Goal: Navigation & Orientation: Find specific page/section

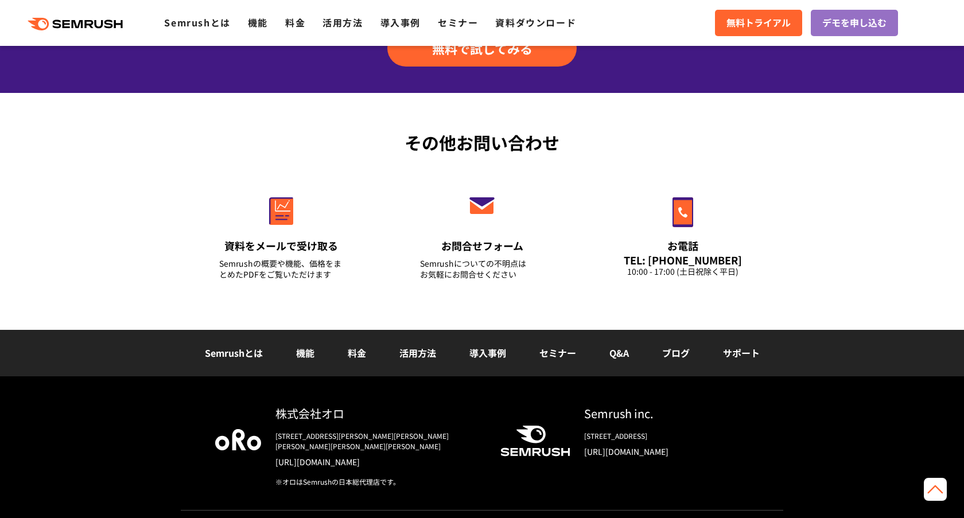
scroll to position [396, 0]
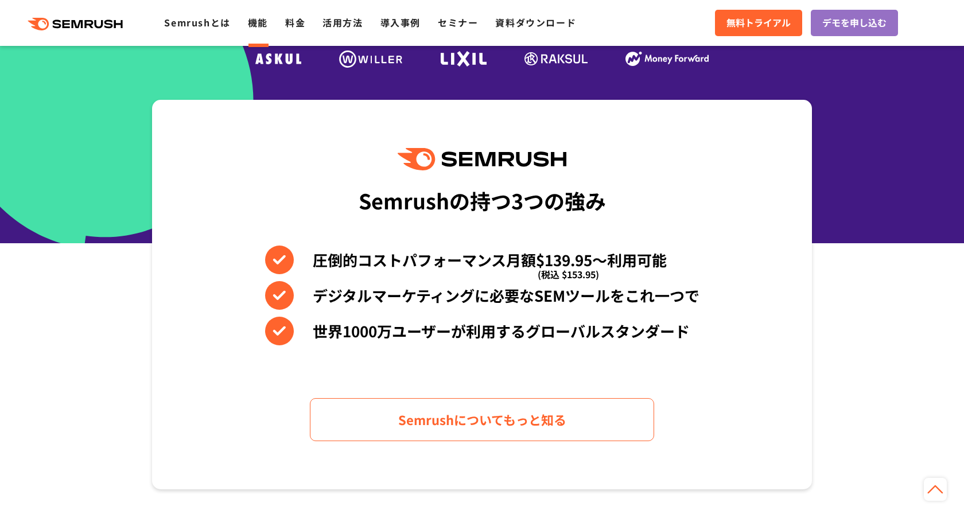
click at [255, 17] on link "機能" at bounding box center [258, 22] width 20 height 14
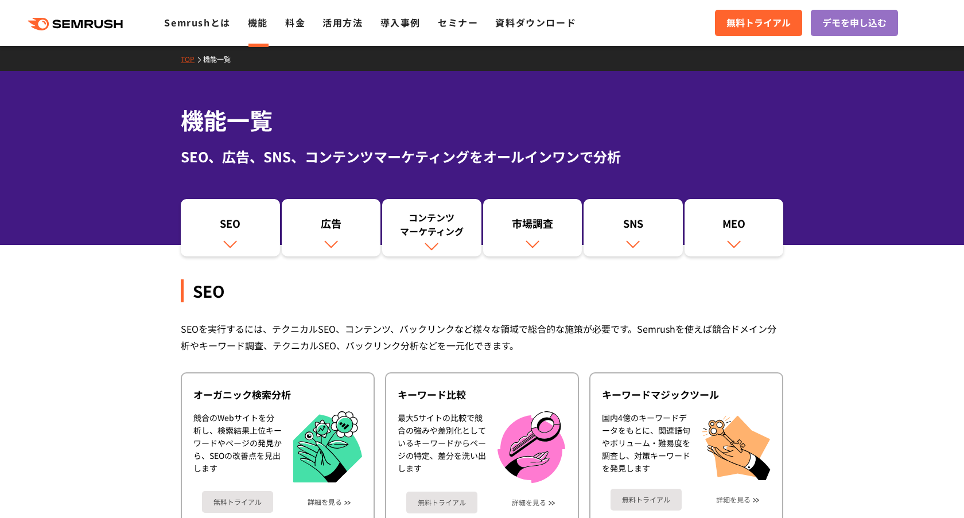
scroll to position [1869, 0]
